Goal: Check status: Check status

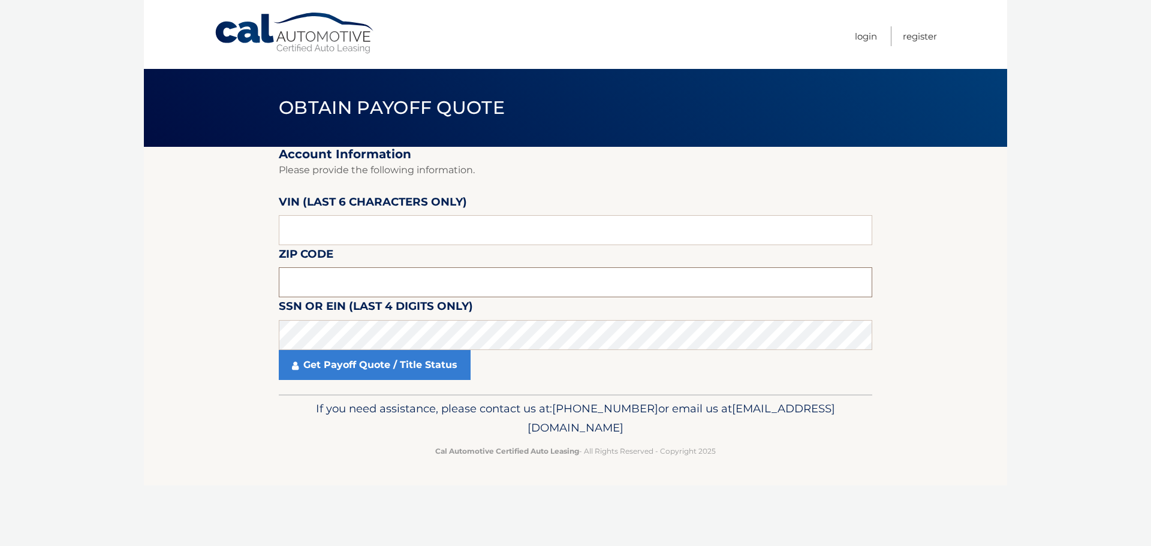
click at [372, 280] on input "text" at bounding box center [575, 282] width 593 height 30
drag, startPoint x: 387, startPoint y: 219, endPoint x: 198, endPoint y: 226, distance: 189.5
click at [198, 226] on section "Account Information Please provide the following information. [PERSON_NAME] (la…" at bounding box center [575, 270] width 863 height 247
type input "NH6478"
click at [126, 300] on body "Cal Automotive Menu Login Register Obtain Payoff Quote" at bounding box center [575, 273] width 1151 height 546
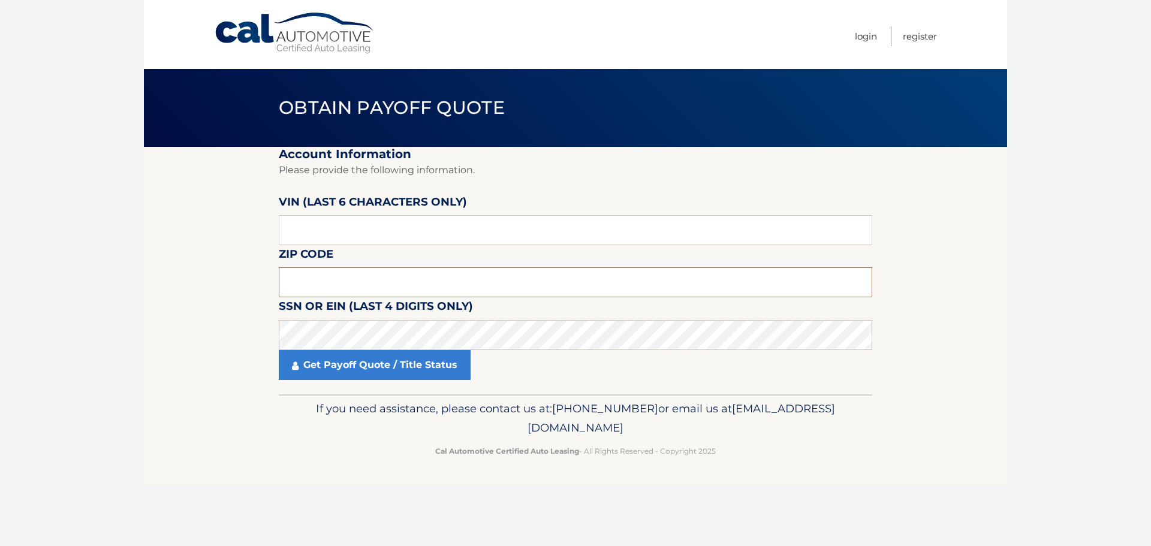
click at [322, 287] on input "text" at bounding box center [575, 282] width 593 height 30
click at [357, 281] on input "text" at bounding box center [575, 282] width 593 height 30
type input "11004"
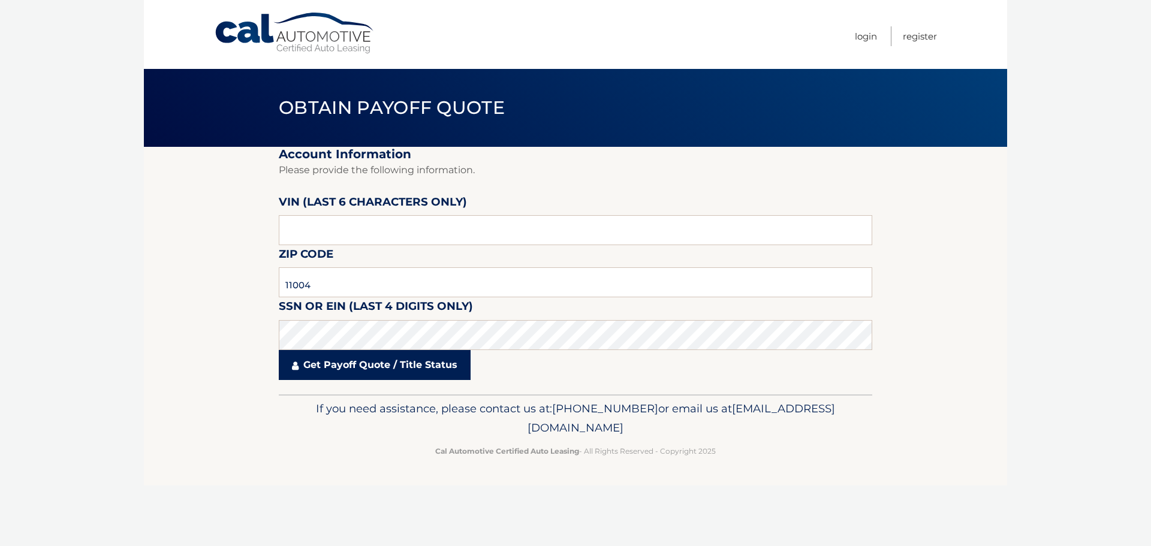
click at [401, 373] on link "Get Payoff Quote / Title Status" at bounding box center [375, 365] width 192 height 30
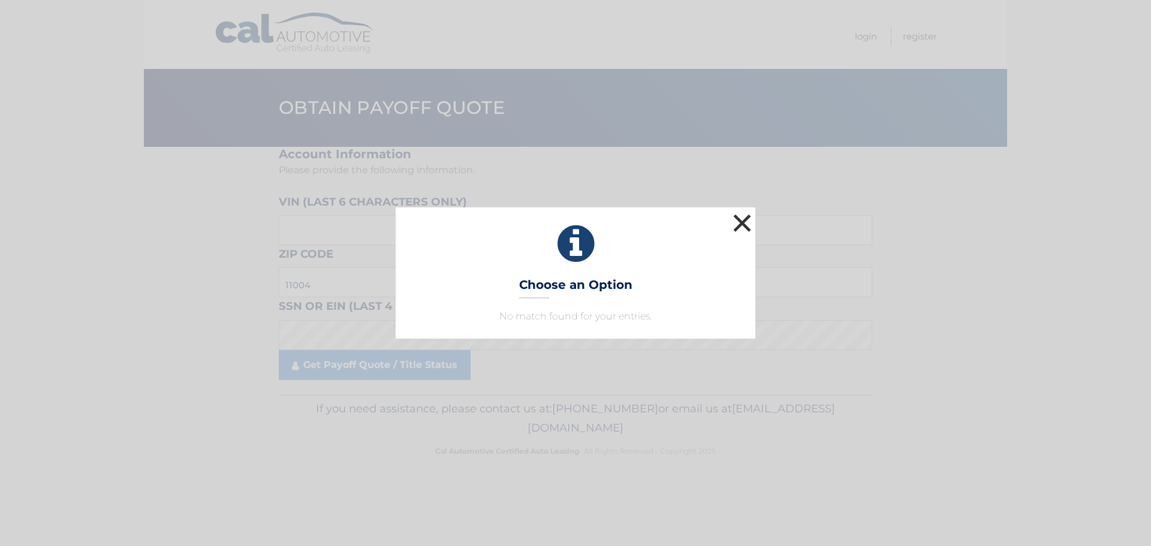
click at [742, 216] on button "×" at bounding box center [742, 223] width 24 height 24
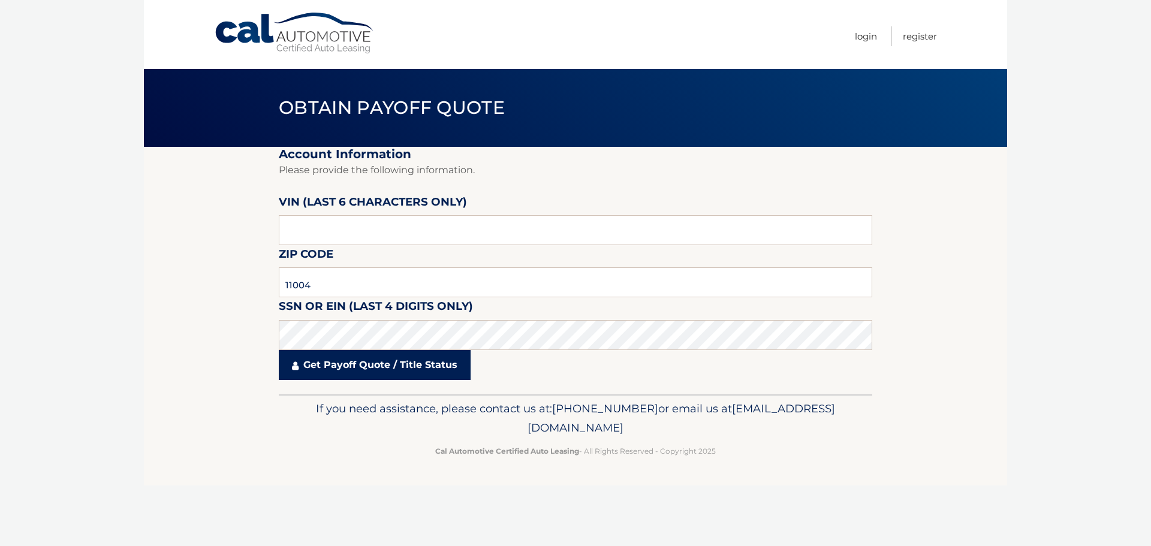
click at [340, 371] on link "Get Payoff Quote / Title Status" at bounding box center [375, 365] width 192 height 30
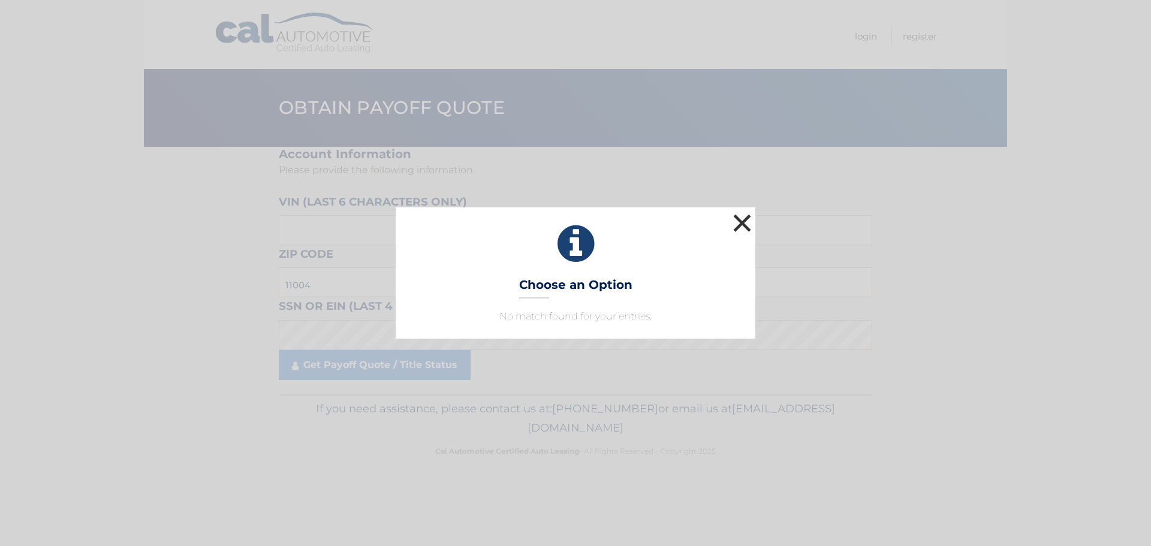
click at [741, 219] on button "×" at bounding box center [742, 223] width 24 height 24
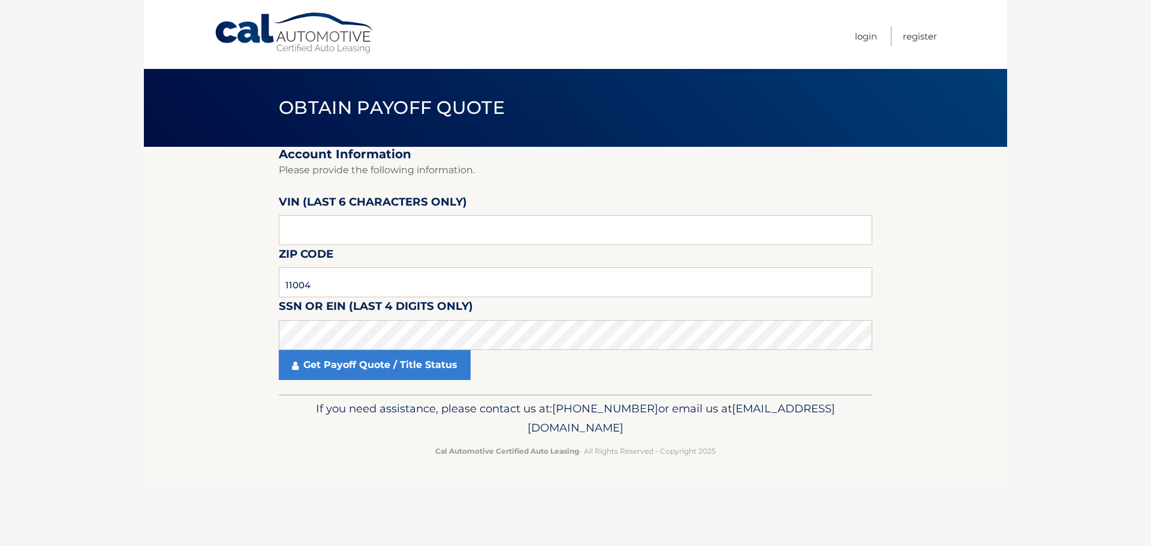
click at [1019, 224] on body "Cal Automotive Menu Login Register Obtain Payoff Quote" at bounding box center [575, 273] width 1151 height 546
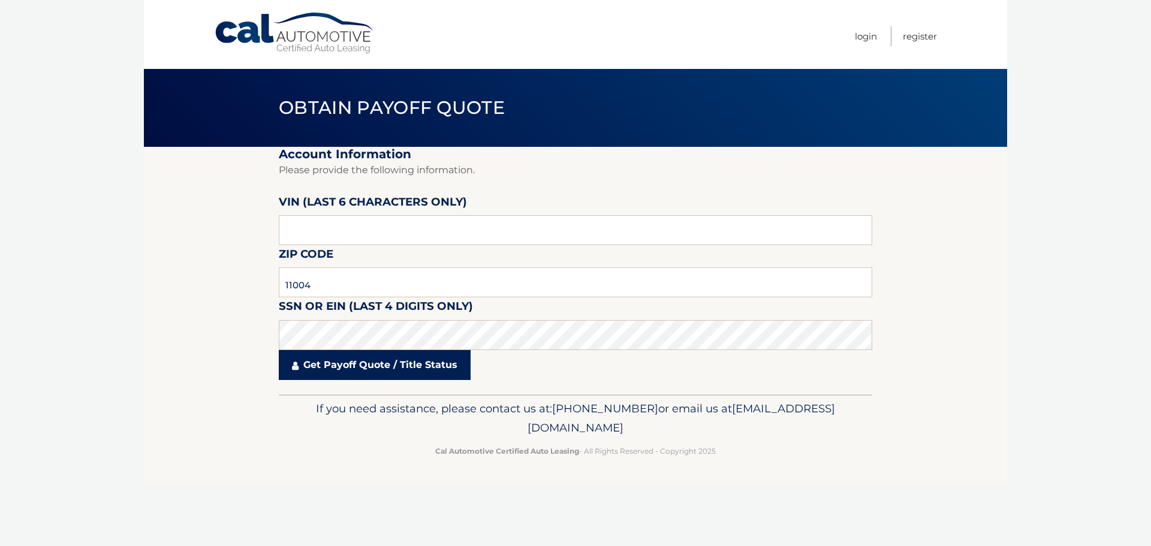
click at [363, 368] on link "Get Payoff Quote / Title Status" at bounding box center [375, 365] width 192 height 30
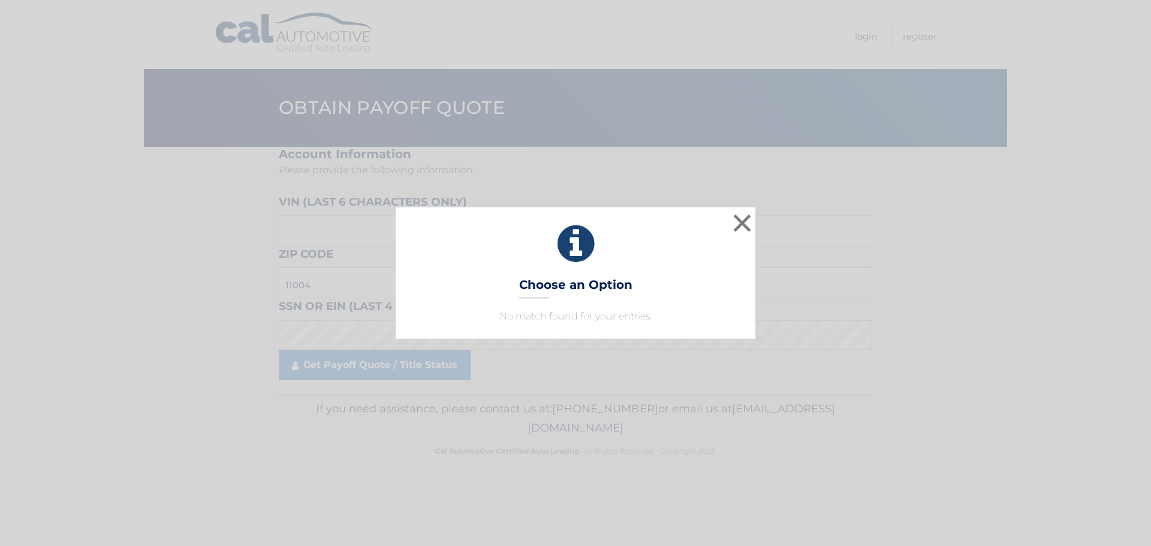
click at [607, 285] on h3 "Choose an Option" at bounding box center [575, 287] width 113 height 21
click at [741, 218] on button "×" at bounding box center [742, 223] width 24 height 24
